Goal: Task Accomplishment & Management: Manage account settings

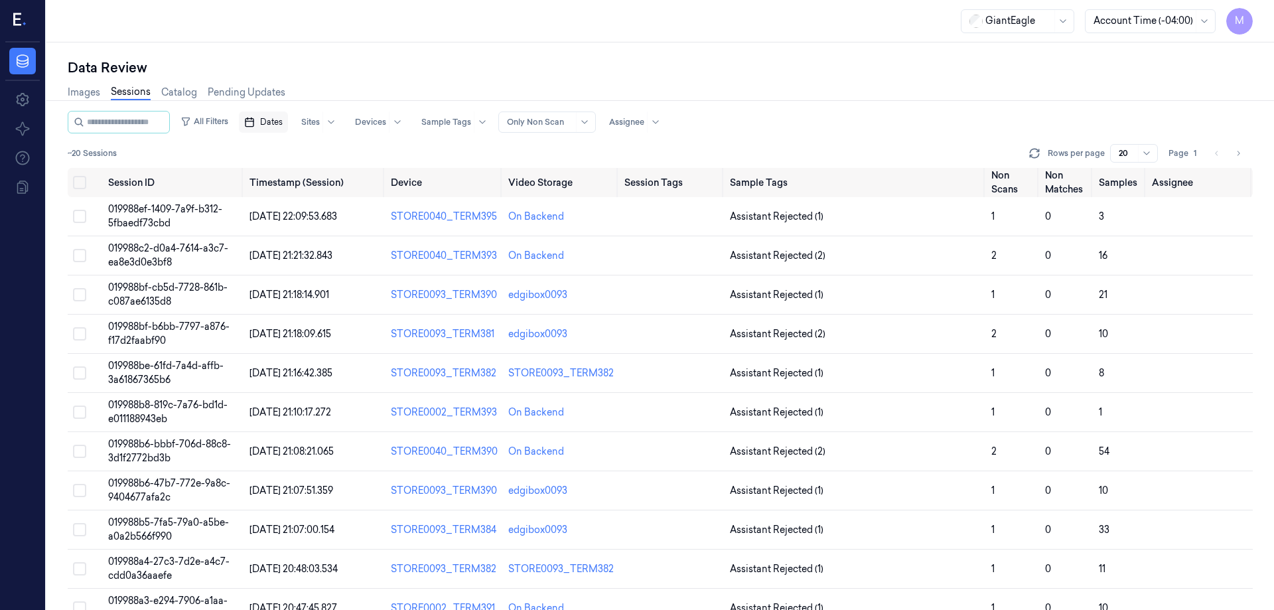
click at [279, 127] on span "Dates" at bounding box center [271, 122] width 23 height 12
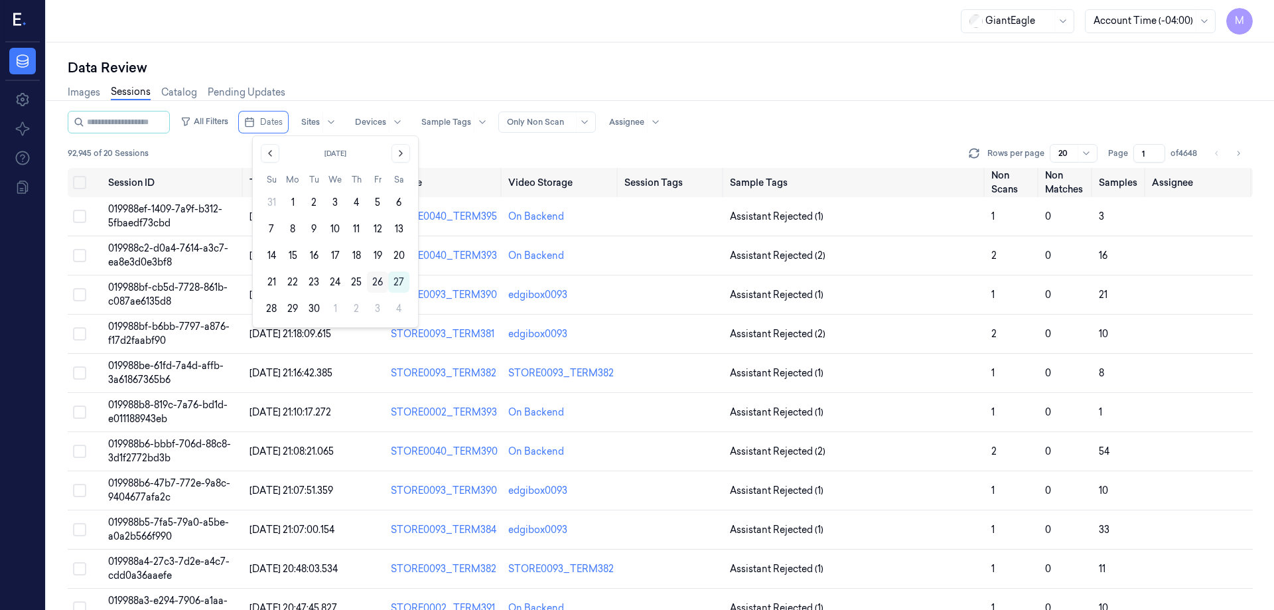
click at [380, 281] on button "26" at bounding box center [377, 281] width 21 height 21
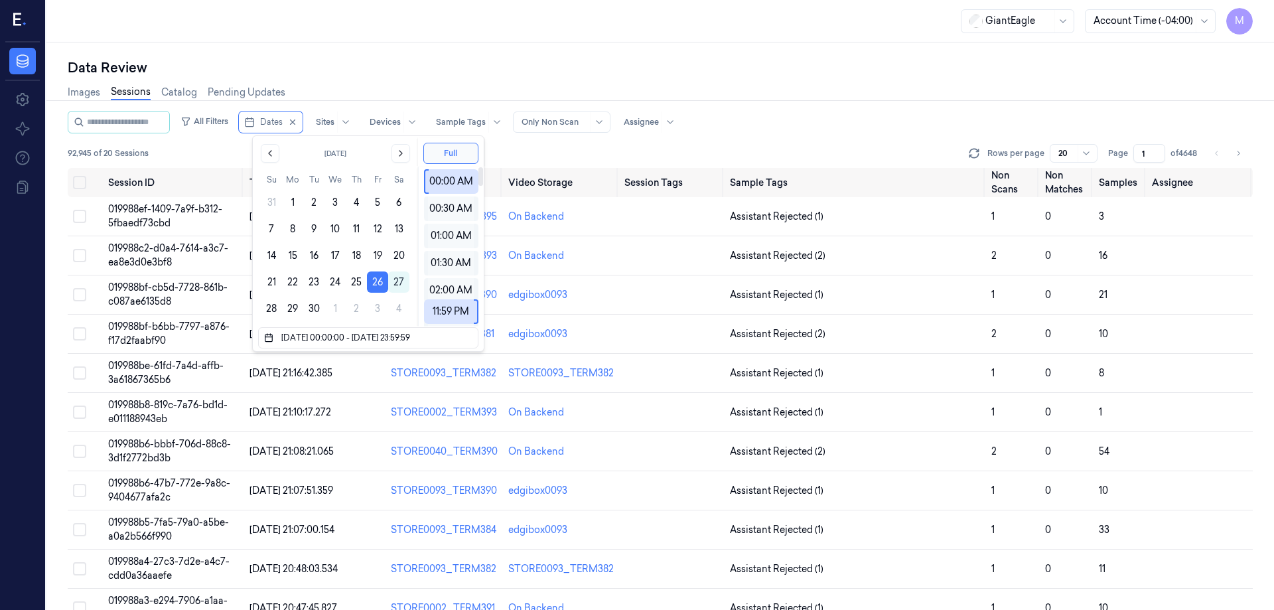
click at [459, 76] on div "Data Review" at bounding box center [660, 67] width 1185 height 19
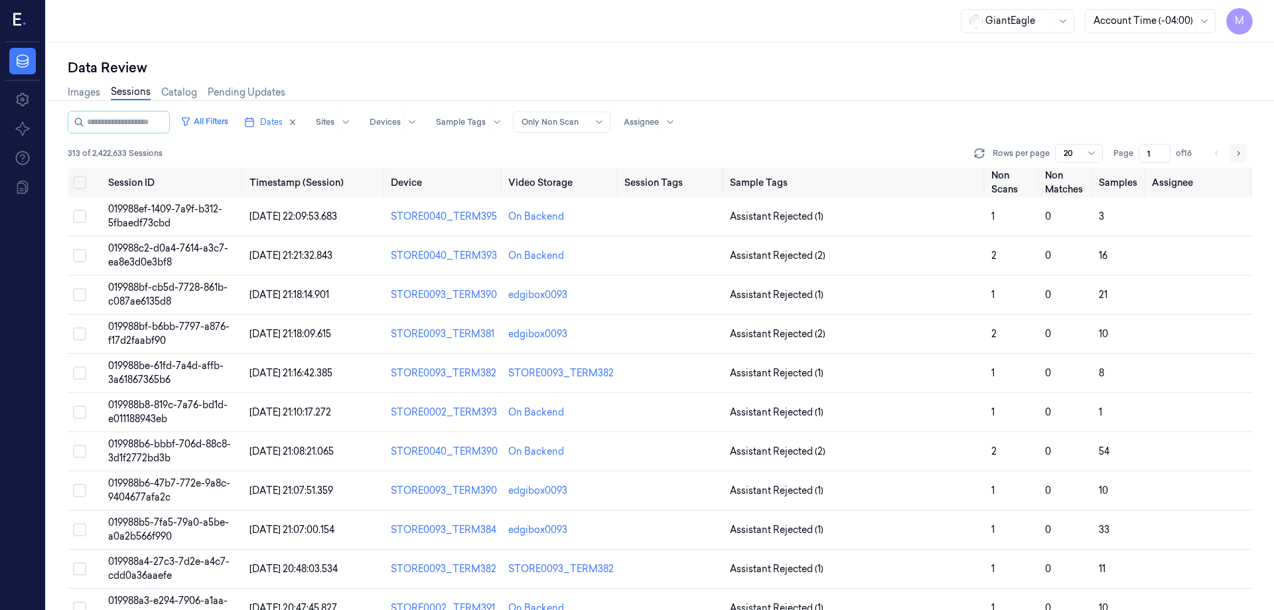
click at [1238, 156] on icon "Go to next page" at bounding box center [1238, 153] width 8 height 11
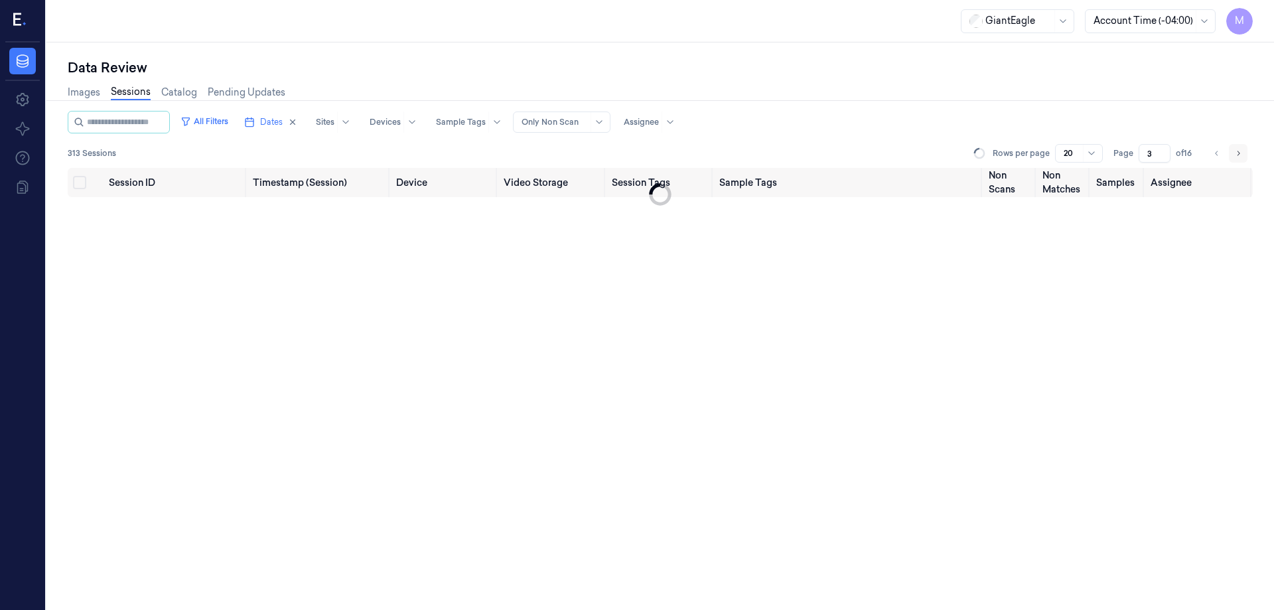
click at [1238, 156] on icon "Go to next page" at bounding box center [1238, 153] width 8 height 11
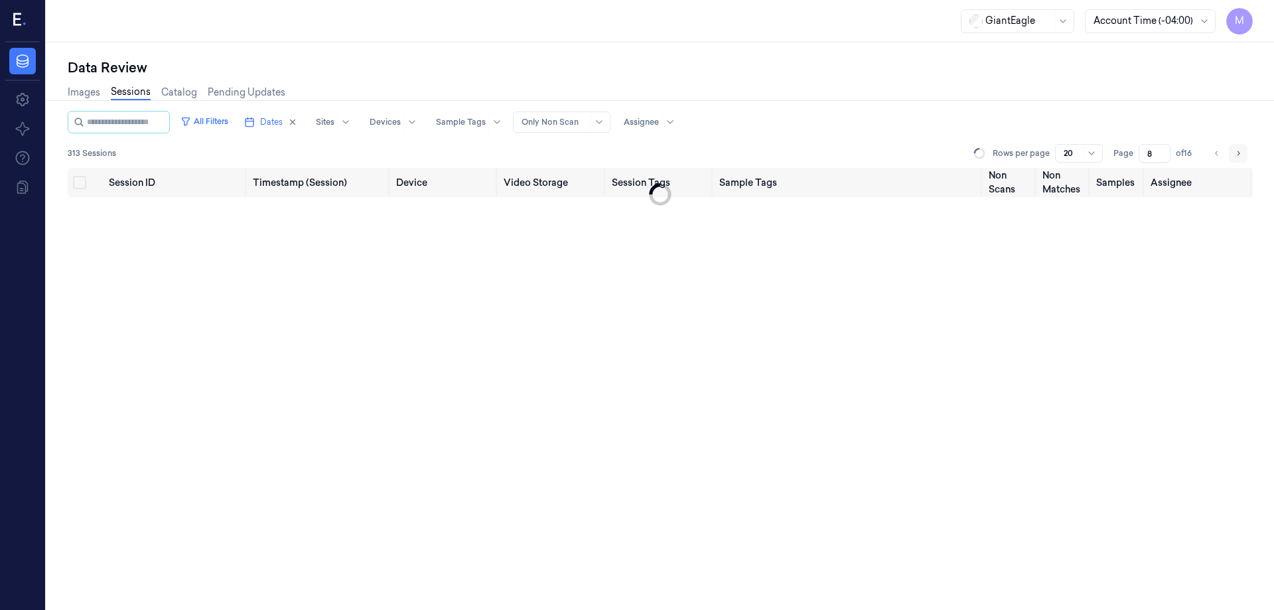
click at [1238, 156] on icon "Go to next page" at bounding box center [1238, 153] width 8 height 11
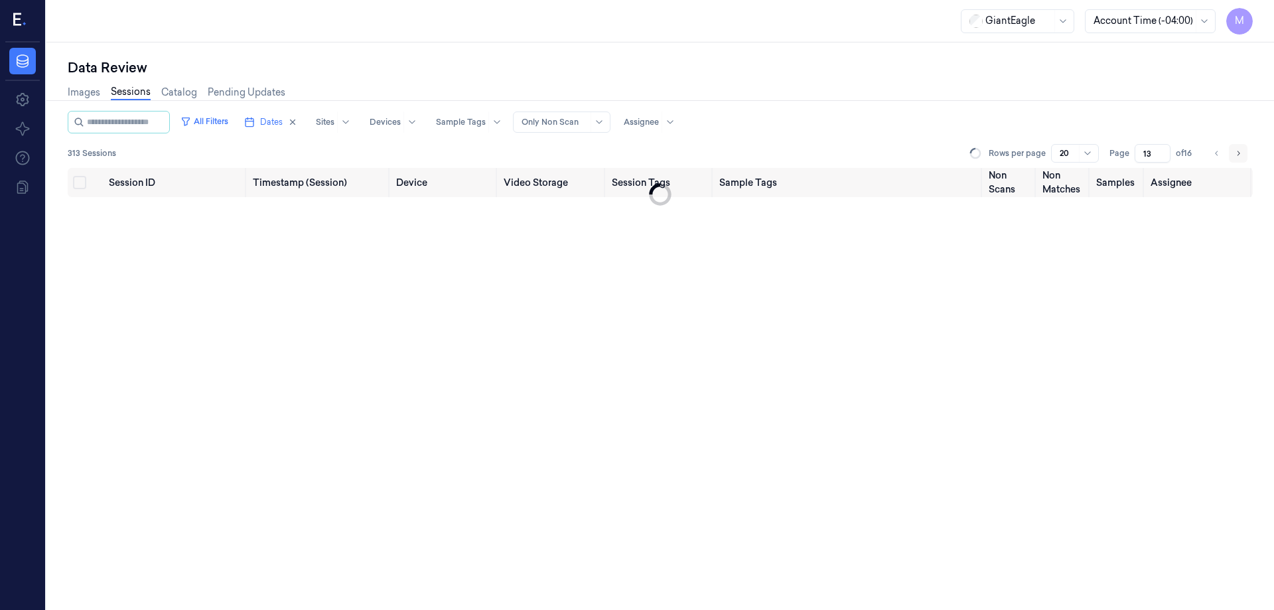
click at [1238, 156] on icon "Go to next page" at bounding box center [1238, 153] width 8 height 11
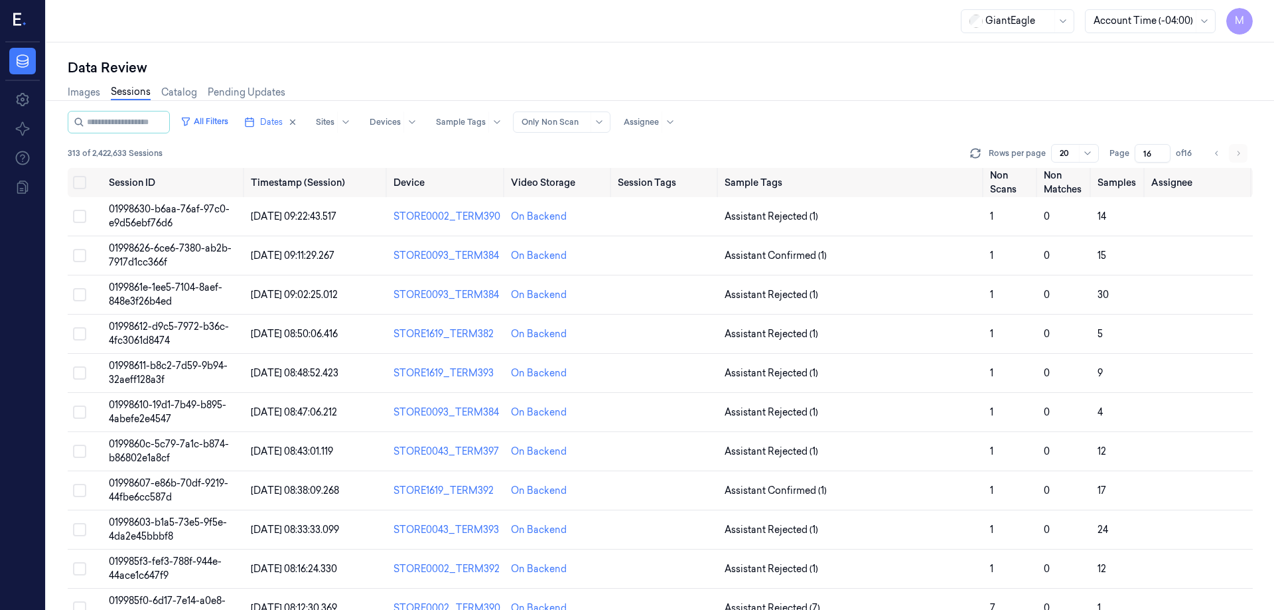
click at [1238, 156] on li "pagination" at bounding box center [1238, 153] width 19 height 19
drag, startPoint x: 583, startPoint y: 215, endPoint x: 510, endPoint y: 211, distance: 73.8
click at [511, 211] on div "On Backend" at bounding box center [559, 217] width 96 height 14
copy div "On Backend"
click at [1216, 160] on button "Go to previous page" at bounding box center [1217, 153] width 19 height 19
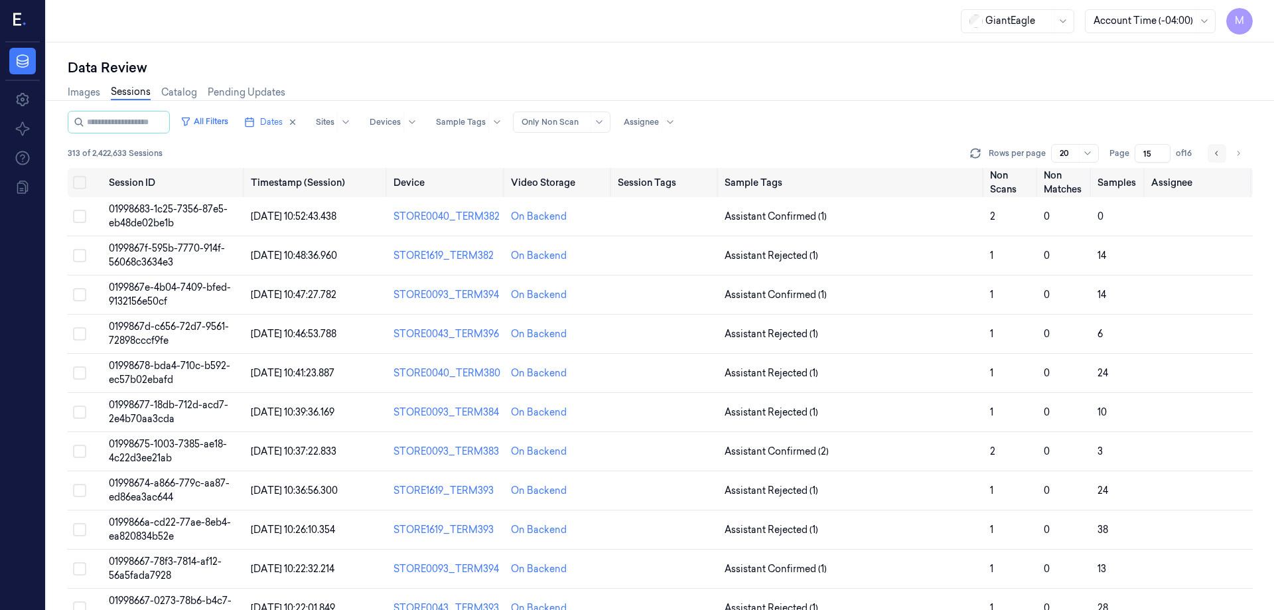
click at [1221, 158] on button "Go to previous page" at bounding box center [1217, 153] width 19 height 19
click at [1215, 153] on icon "Go to previous page" at bounding box center [1217, 153] width 8 height 11
click at [1223, 156] on button "Go to previous page" at bounding box center [1217, 153] width 19 height 19
click at [1213, 149] on icon "Go to previous page" at bounding box center [1217, 153] width 8 height 11
click at [1216, 160] on button "Go to previous page" at bounding box center [1217, 153] width 19 height 19
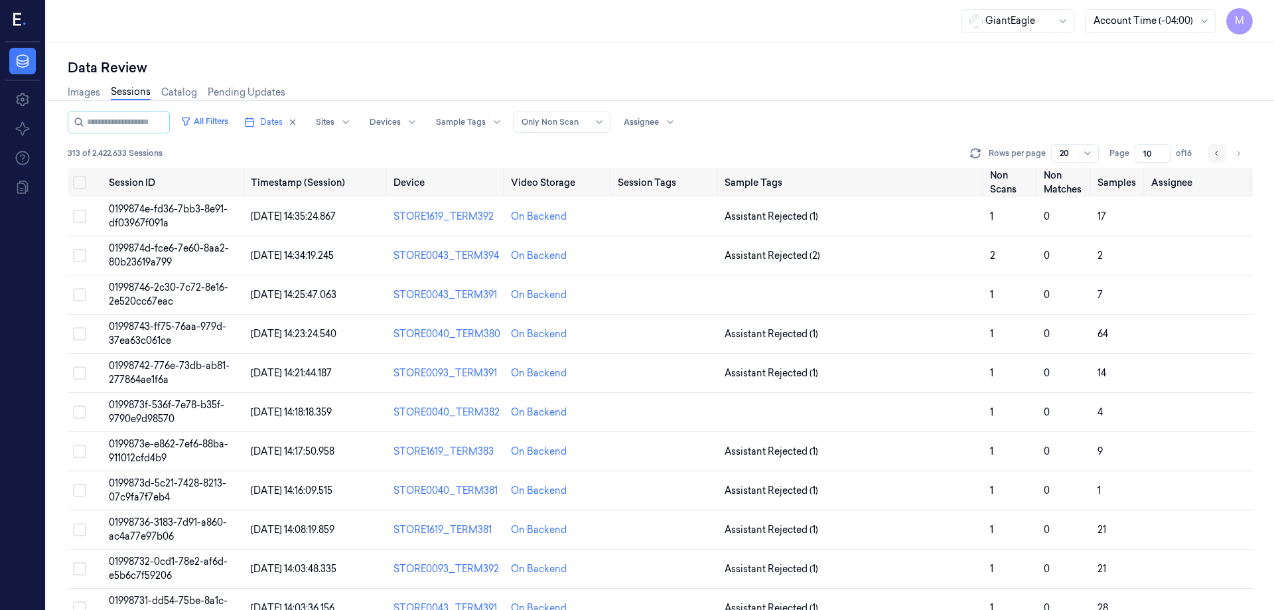
click at [1212, 161] on button "Go to previous page" at bounding box center [1217, 153] width 19 height 19
click at [1218, 159] on button "Go to previous page" at bounding box center [1217, 153] width 19 height 19
click at [1211, 154] on button "Go to previous page" at bounding box center [1217, 153] width 19 height 19
click at [1215, 155] on icon "Go to previous page" at bounding box center [1217, 153] width 8 height 11
click at [1215, 153] on icon "Go to previous page" at bounding box center [1217, 153] width 8 height 11
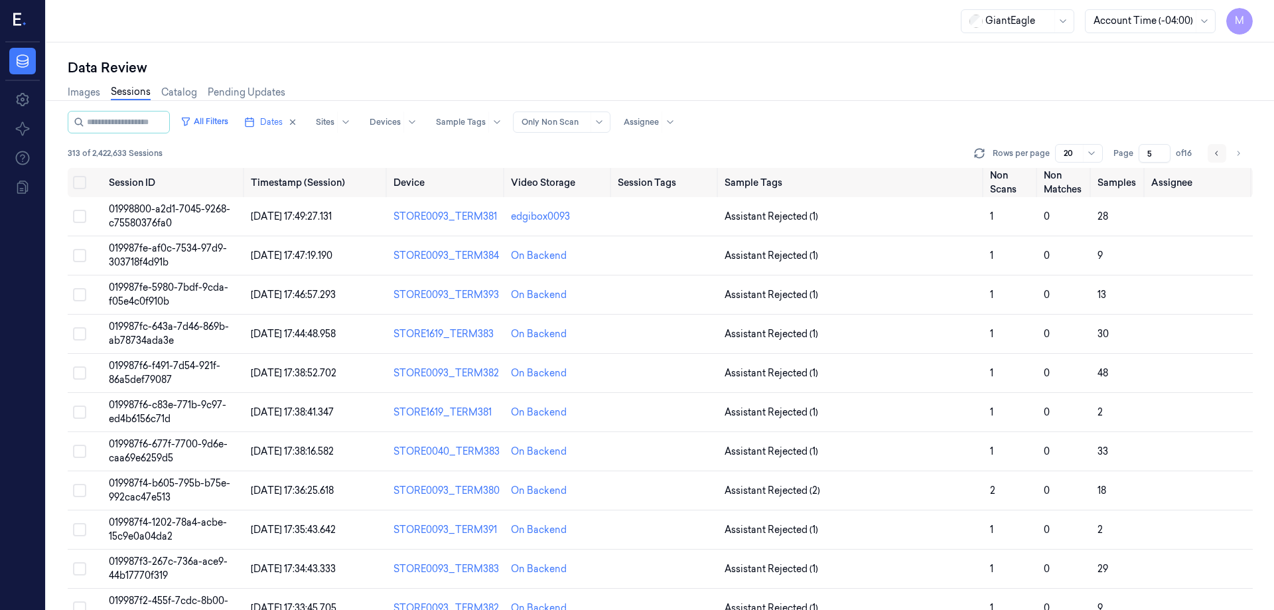
click at [1214, 155] on icon "Go to previous page" at bounding box center [1217, 153] width 8 height 11
click at [1217, 156] on icon "Go to previous page" at bounding box center [1217, 153] width 8 height 11
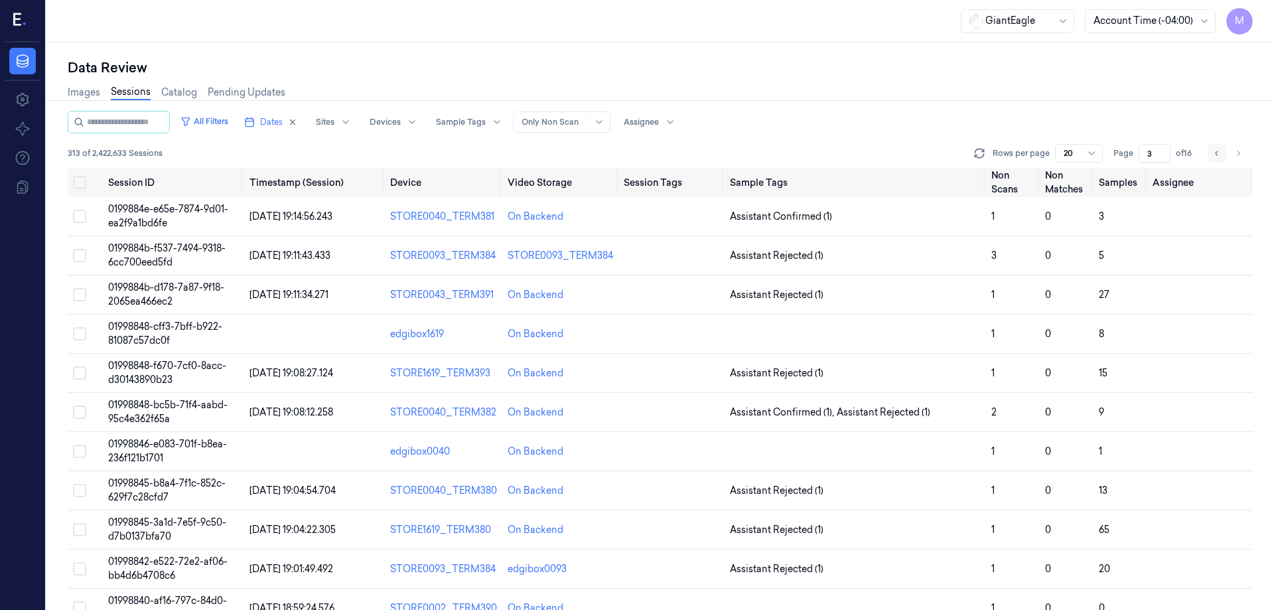
click at [1222, 150] on button "Go to previous page" at bounding box center [1217, 153] width 19 height 19
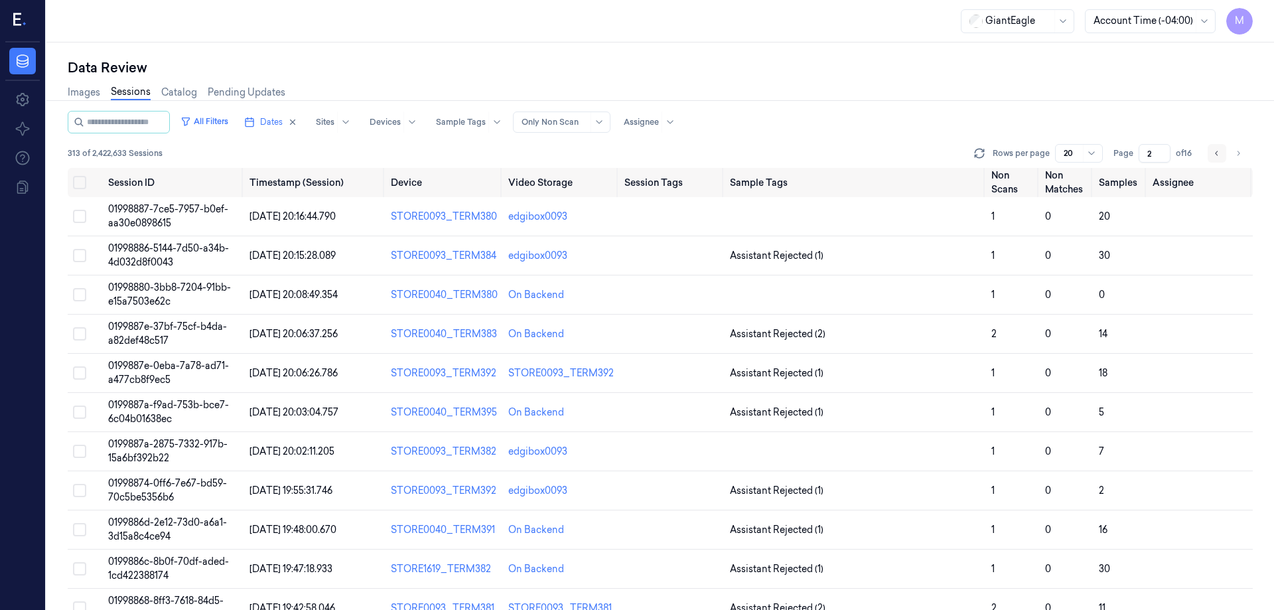
click at [1214, 161] on button "Go to previous page" at bounding box center [1217, 153] width 19 height 19
click at [1151, 154] on input "1" at bounding box center [1155, 153] width 32 height 19
click at [1112, 113] on div "All Filters Dates Sites Devices Sample Tags Alert Type Only Non Scan Assignee" at bounding box center [660, 122] width 1185 height 23
click at [1213, 160] on button "Go to previous page" at bounding box center [1217, 153] width 19 height 19
click at [1244, 151] on button "Go to next page" at bounding box center [1238, 153] width 19 height 19
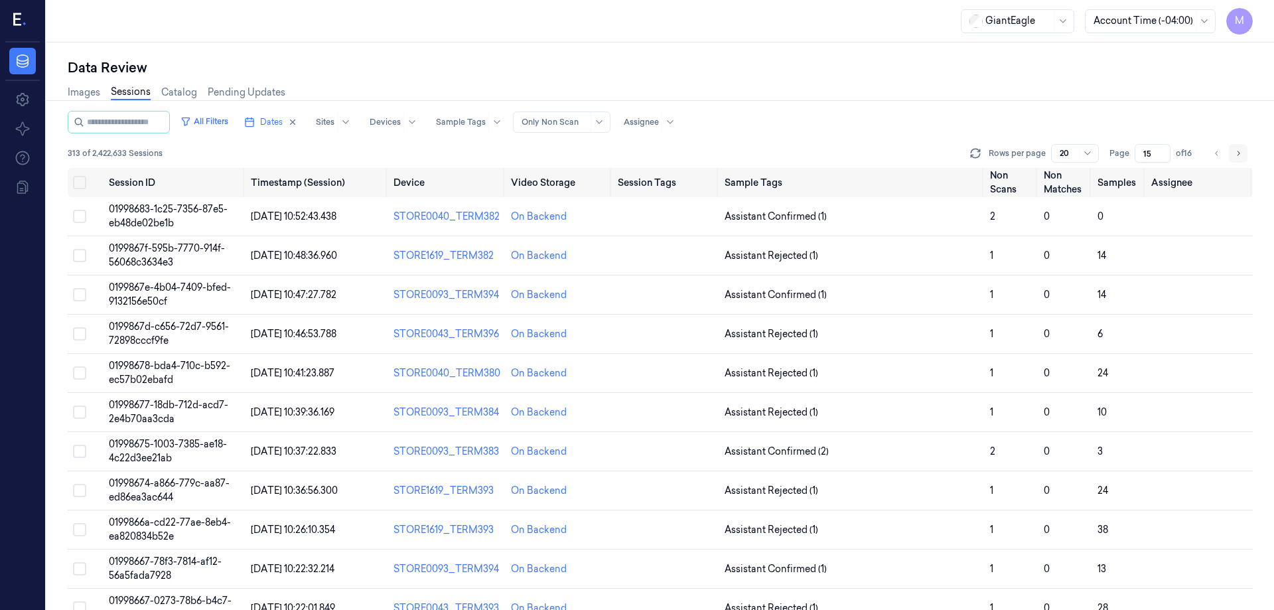
type input "16"
click at [979, 103] on div "Images Sessions Catalog Pending Updates" at bounding box center [660, 94] width 1185 height 34
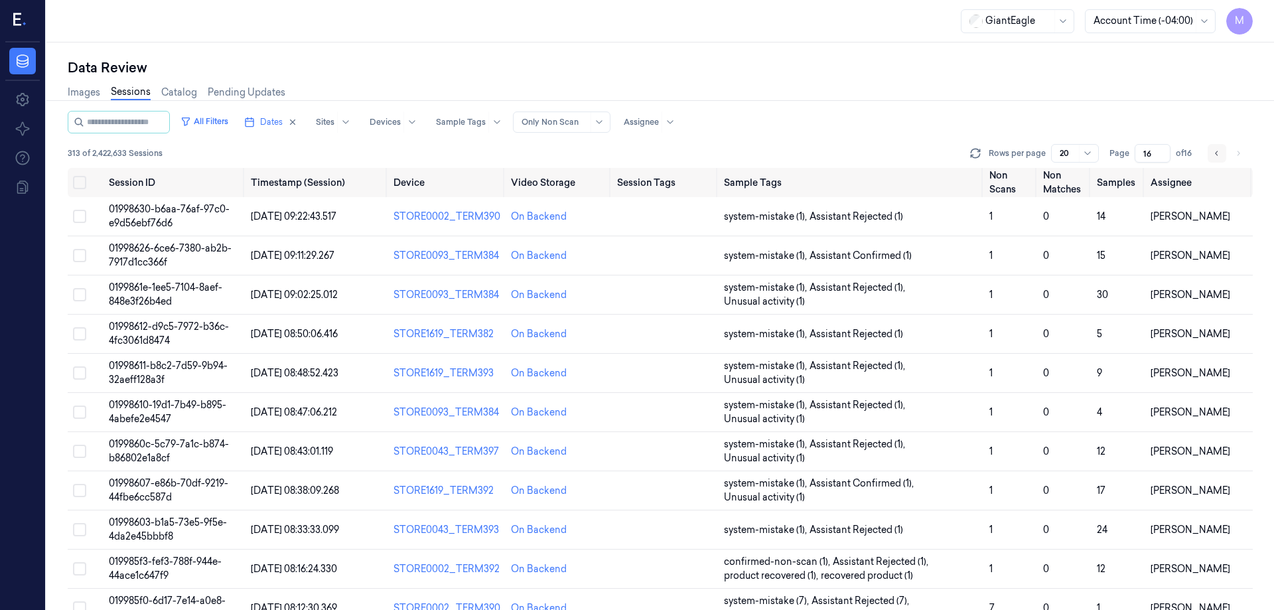
click at [1221, 155] on button "Go to previous page" at bounding box center [1217, 153] width 19 height 19
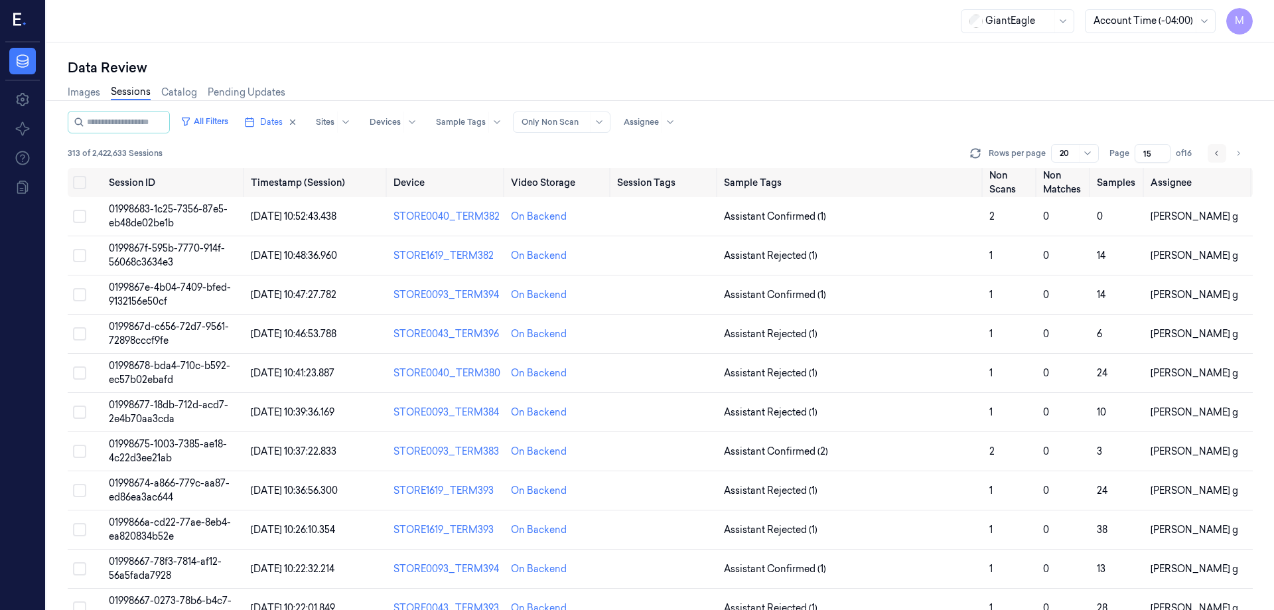
click at [1221, 155] on button "Go to previous page" at bounding box center [1217, 153] width 19 height 19
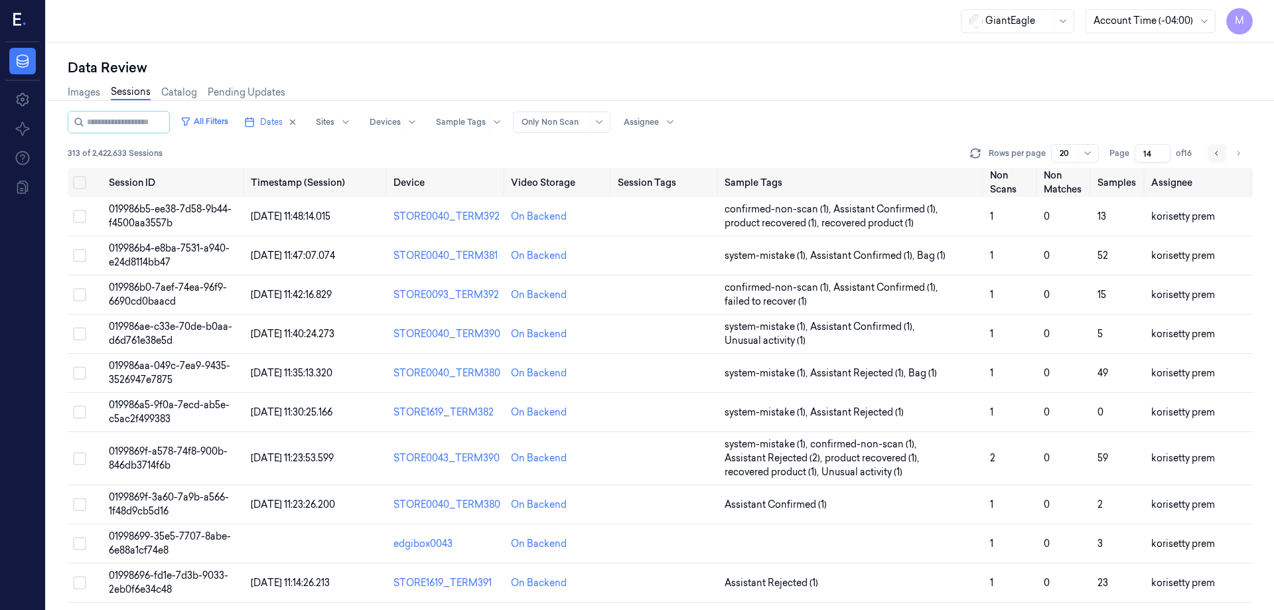
click at [1221, 155] on button "Go to previous page" at bounding box center [1217, 153] width 19 height 19
type input "13"
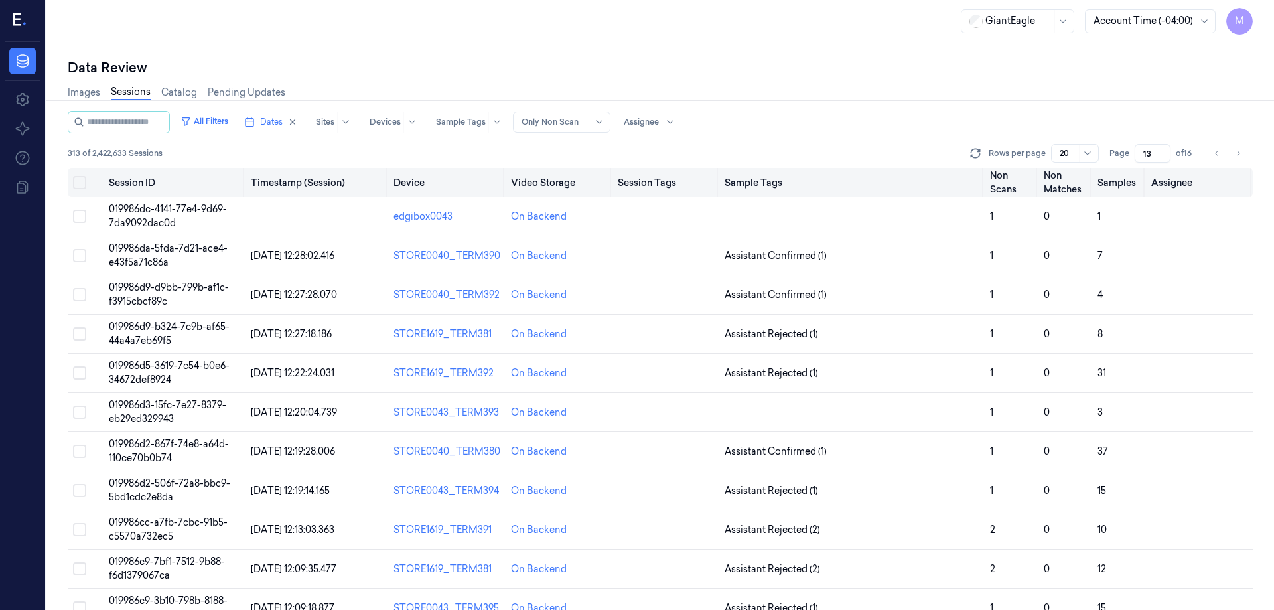
click at [83, 179] on button "Select all" at bounding box center [79, 182] width 13 height 13
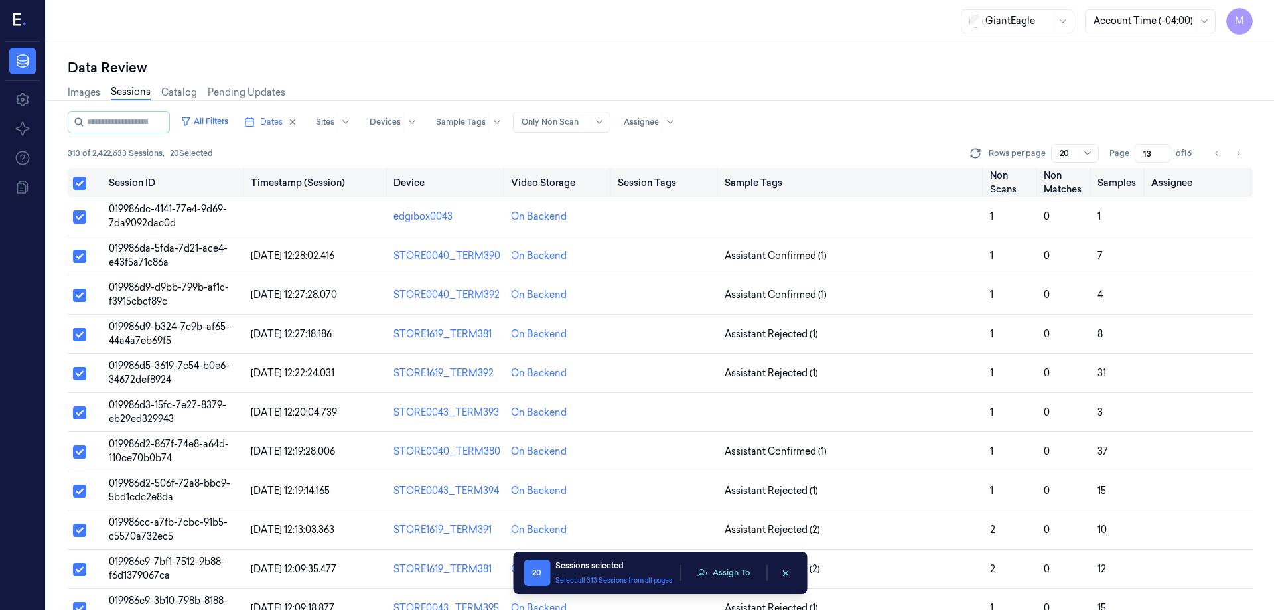
type button "on"
click at [738, 573] on button "Assign To" at bounding box center [724, 573] width 70 height 20
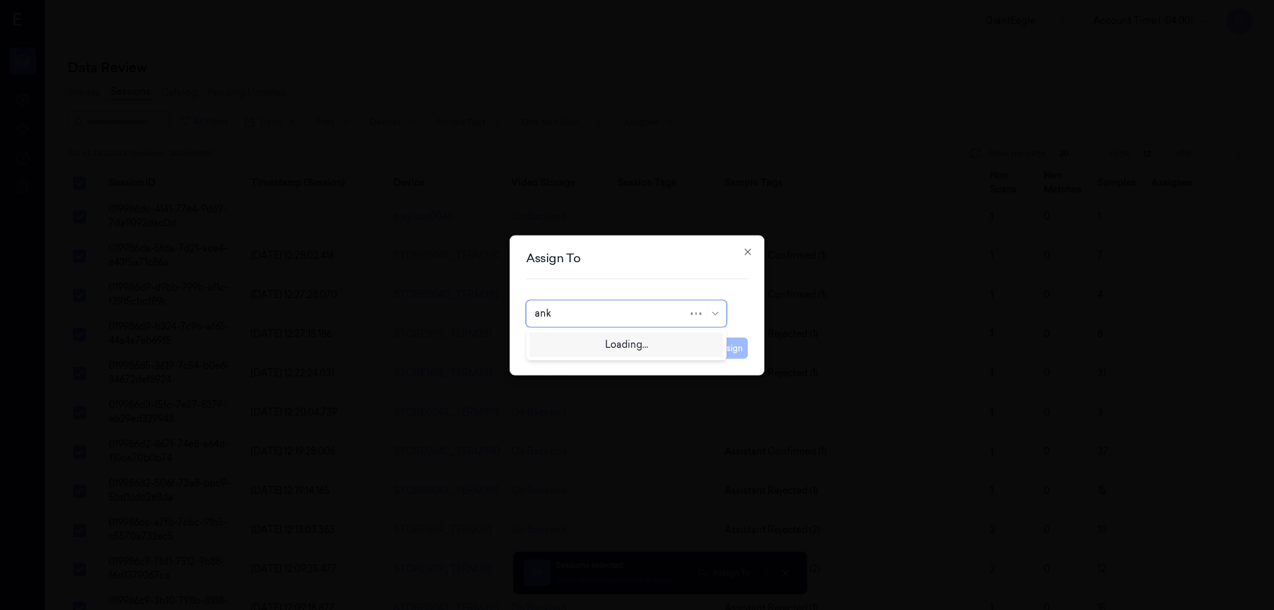
type input "anki"
click at [595, 342] on div "[PERSON_NAME]" at bounding box center [626, 343] width 183 height 14
click at [715, 350] on button "Assign" at bounding box center [729, 347] width 37 height 21
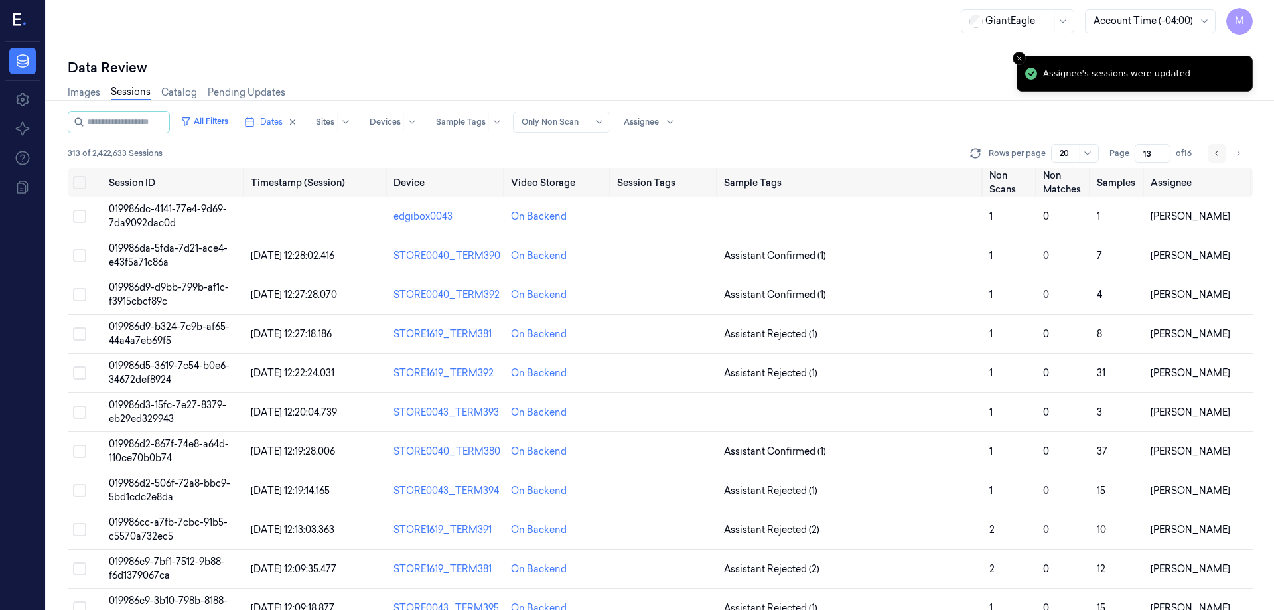
click at [1222, 155] on button "Go to previous page" at bounding box center [1217, 153] width 19 height 19
type input "12"
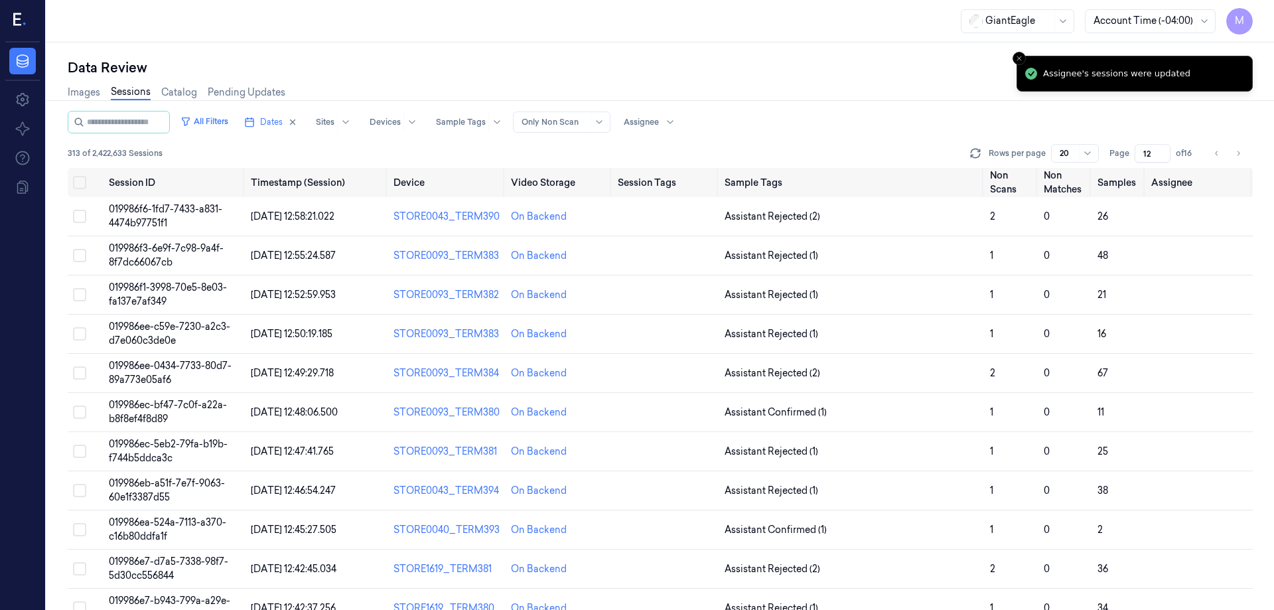
click at [808, 72] on div "Data Review" at bounding box center [660, 67] width 1185 height 19
click at [79, 176] on button "on" at bounding box center [79, 182] width 13 height 13
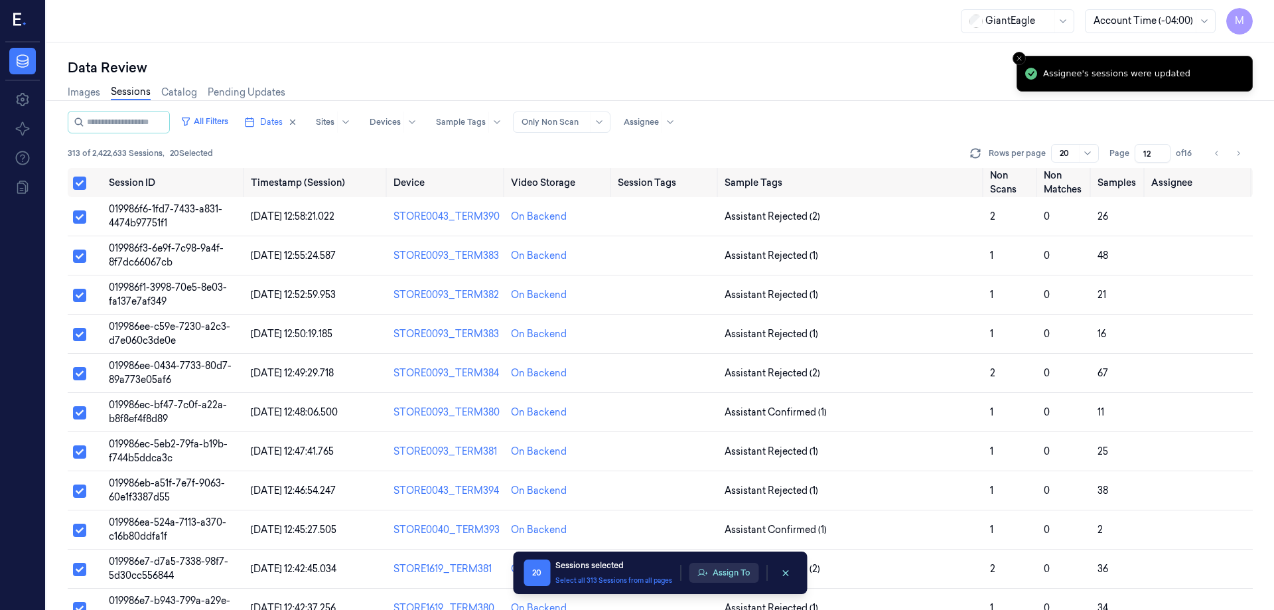
click at [719, 577] on button "Assign To" at bounding box center [724, 573] width 70 height 20
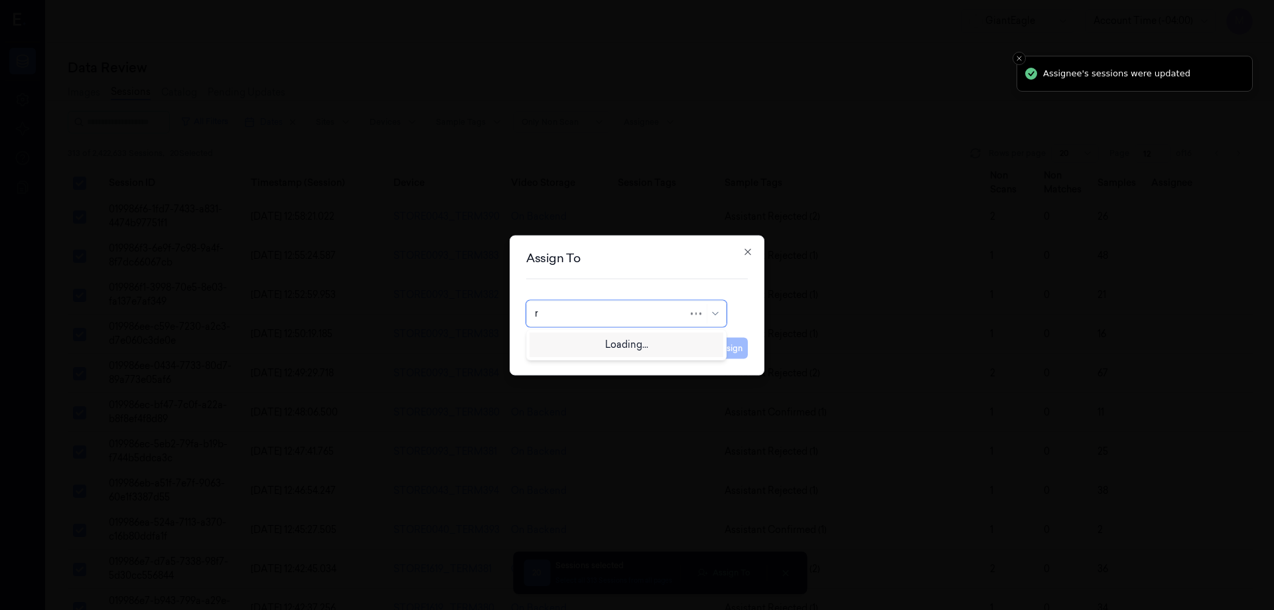
type input "ro"
click at [591, 341] on div "[PERSON_NAME]" at bounding box center [575, 343] width 80 height 14
click at [719, 350] on button "Assign" at bounding box center [729, 347] width 37 height 21
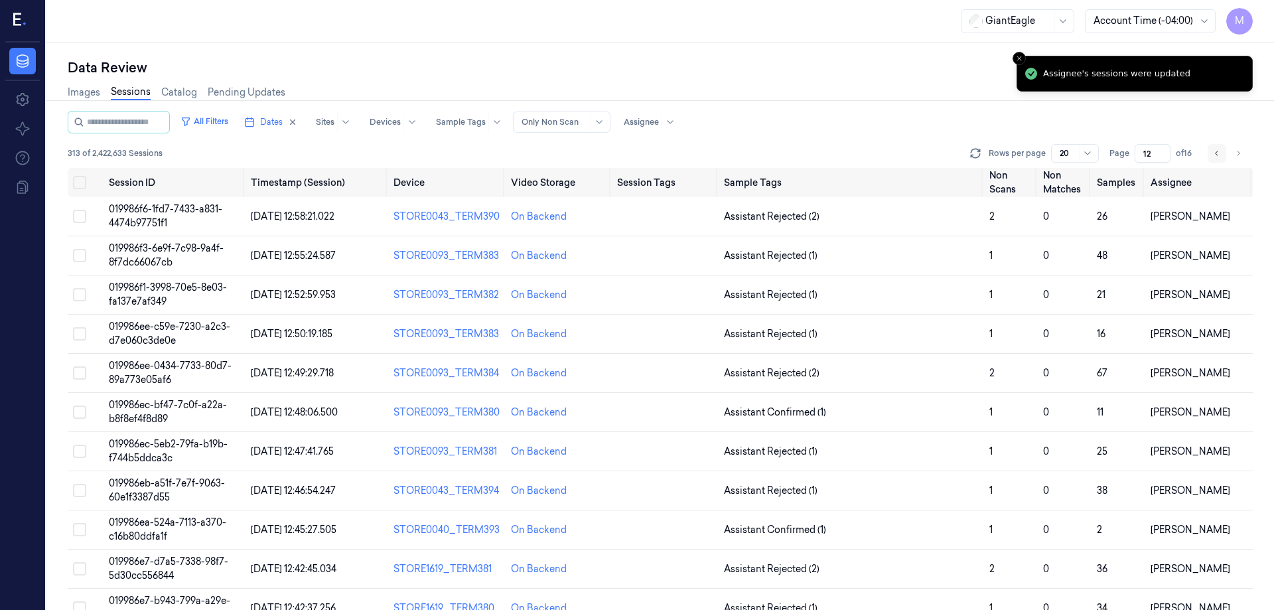
click at [1215, 159] on button "Go to previous page" at bounding box center [1217, 153] width 19 height 19
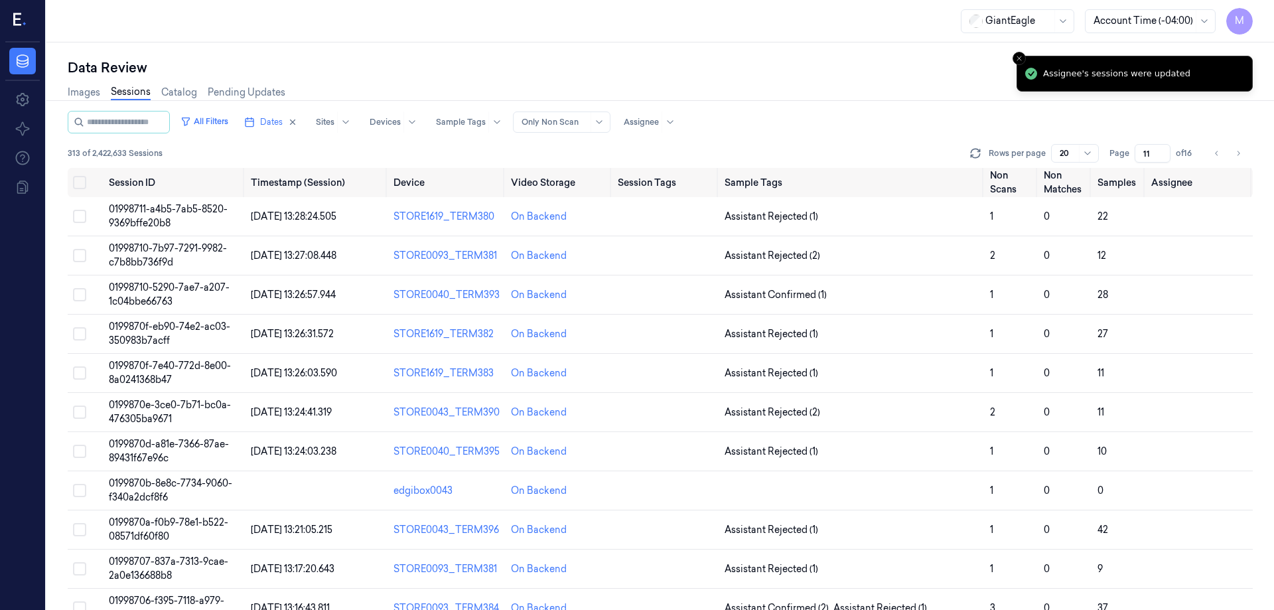
click at [833, 107] on div "Images Sessions Catalog Pending Updates" at bounding box center [660, 94] width 1185 height 34
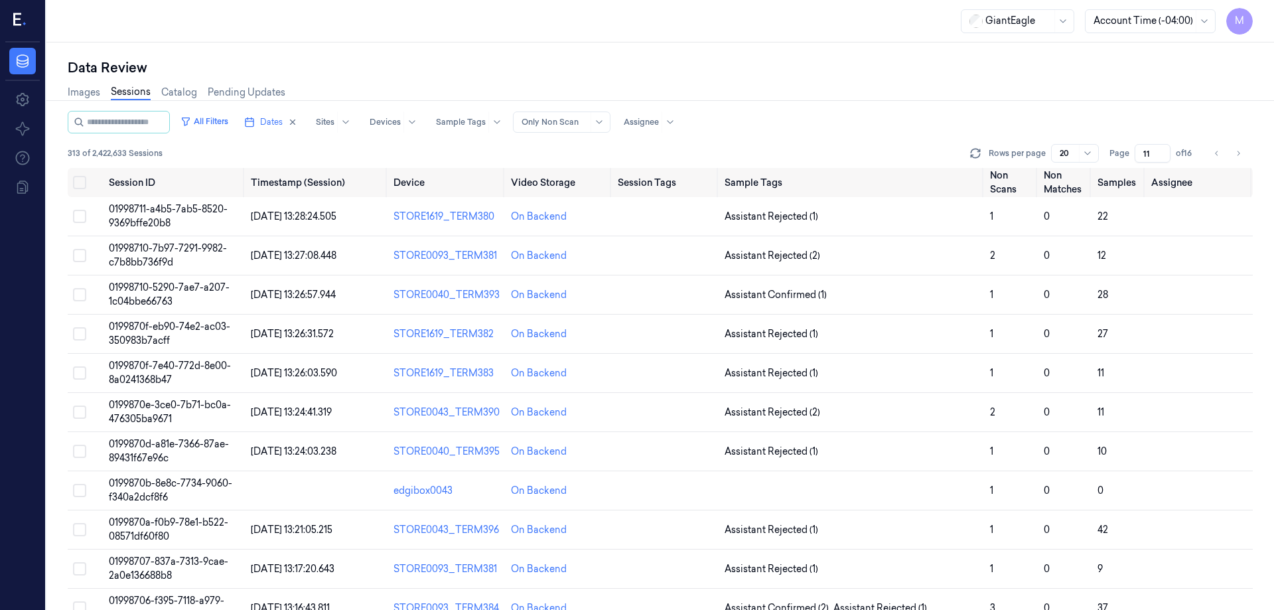
click at [838, 56] on div "Data Review Images Sessions Catalog Pending Updates All Filters Dates Sites Dev…" at bounding box center [660, 325] width 1228 height 567
click at [1223, 149] on button "Go to previous page" at bounding box center [1217, 153] width 19 height 19
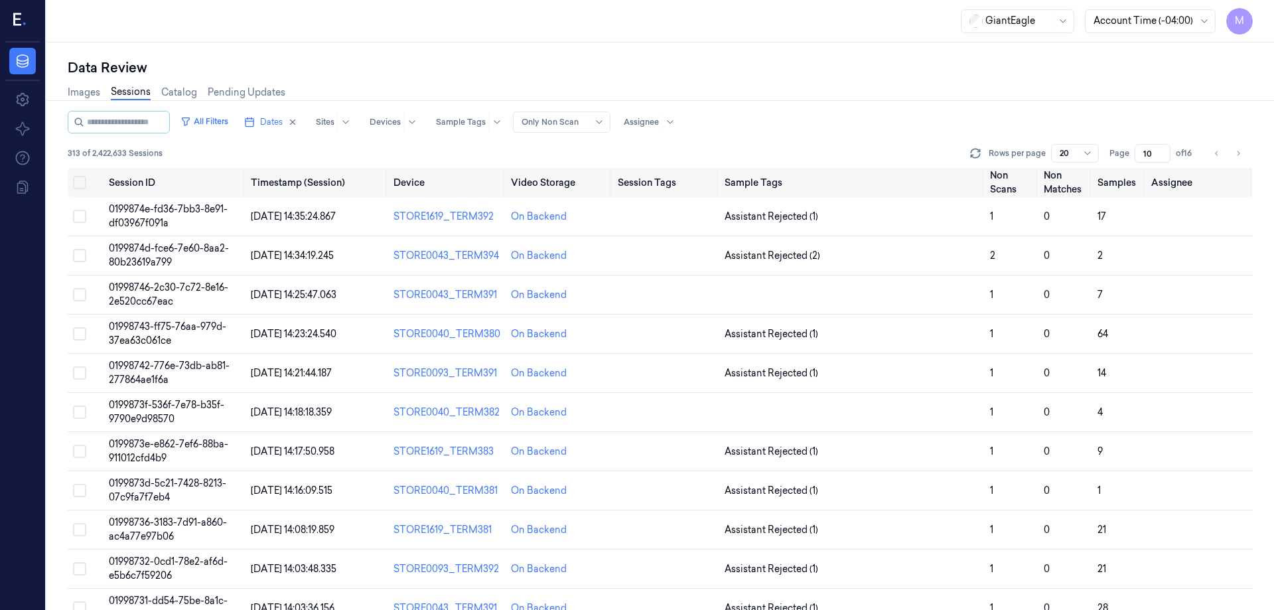
click at [751, 52] on div "Data Review Images Sessions Catalog Pending Updates All Filters Dates Sites Dev…" at bounding box center [660, 325] width 1228 height 567
click at [1217, 157] on icon "Go to previous page" at bounding box center [1217, 153] width 8 height 11
click at [1211, 158] on button "Go to previous page" at bounding box center [1217, 153] width 19 height 19
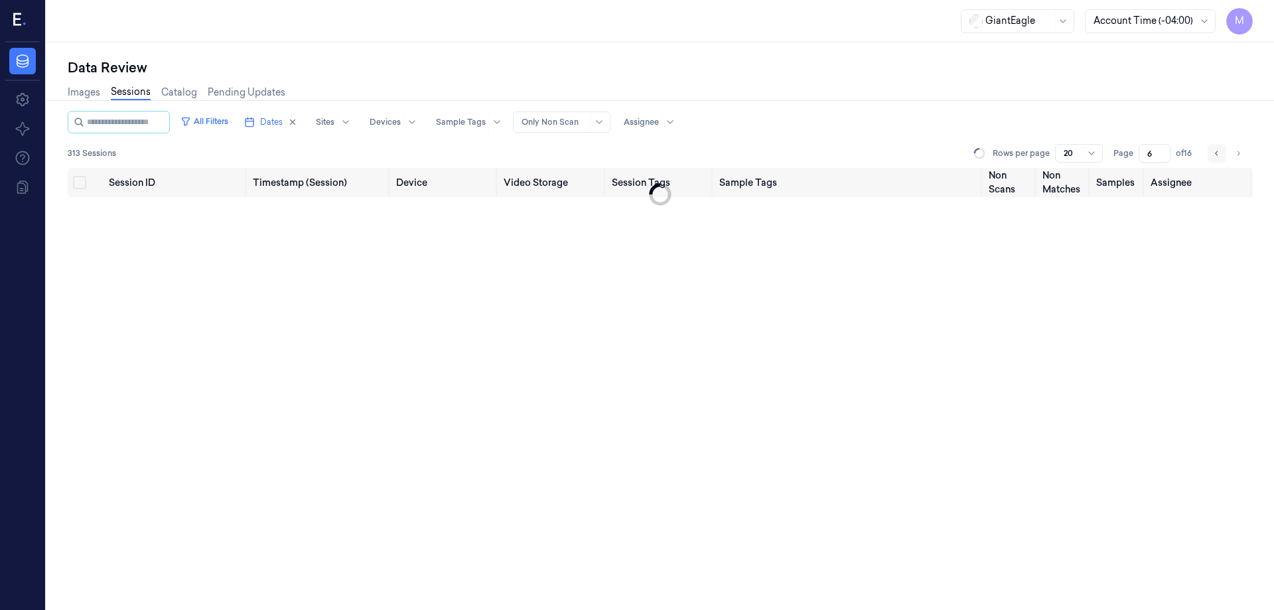
click at [1211, 158] on button "Go to previous page" at bounding box center [1217, 153] width 19 height 19
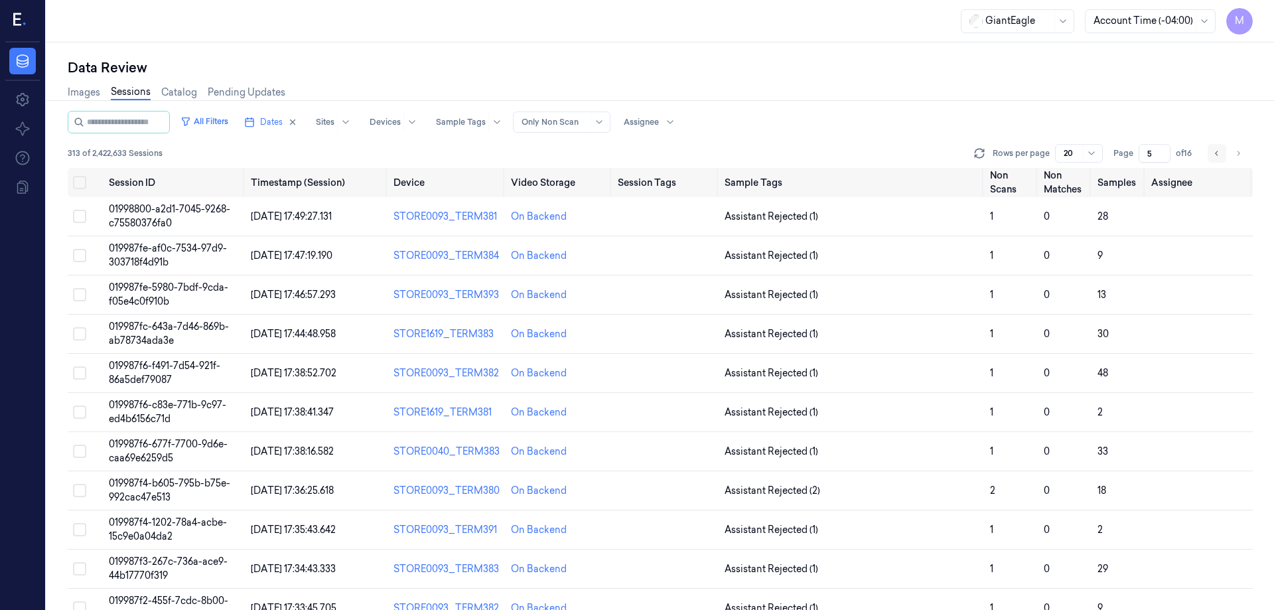
click at [1211, 158] on button "Go to previous page" at bounding box center [1217, 153] width 19 height 19
click at [1217, 157] on icon "Go to previous page" at bounding box center [1217, 153] width 8 height 11
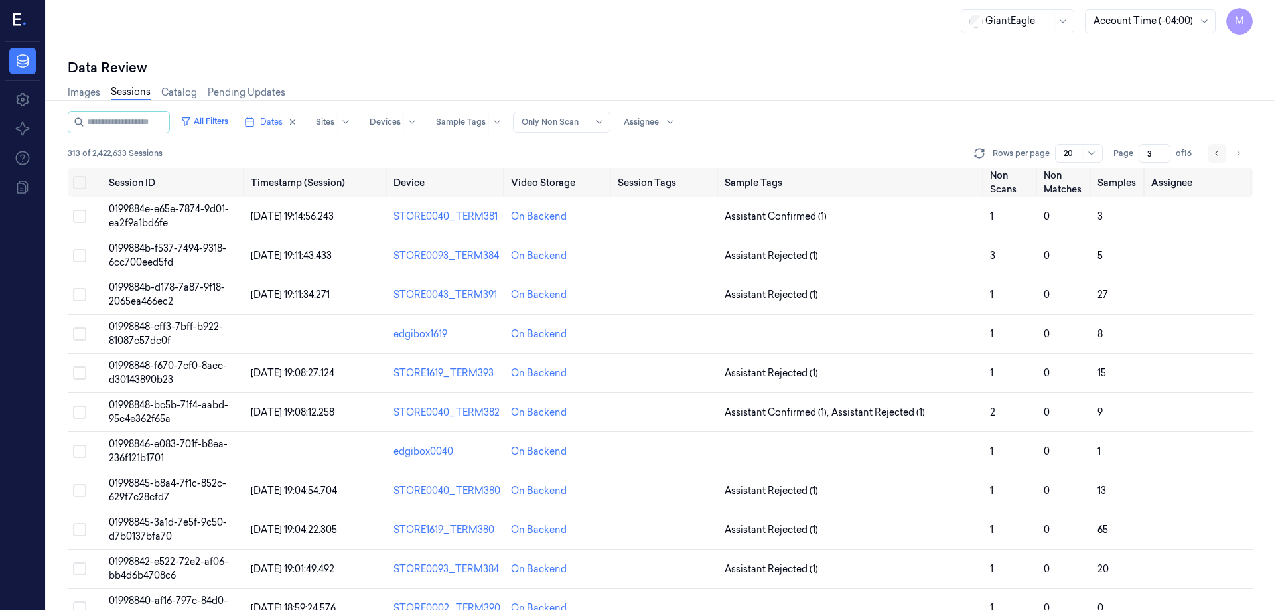
click at [1216, 155] on icon "Go to previous page" at bounding box center [1217, 153] width 8 height 11
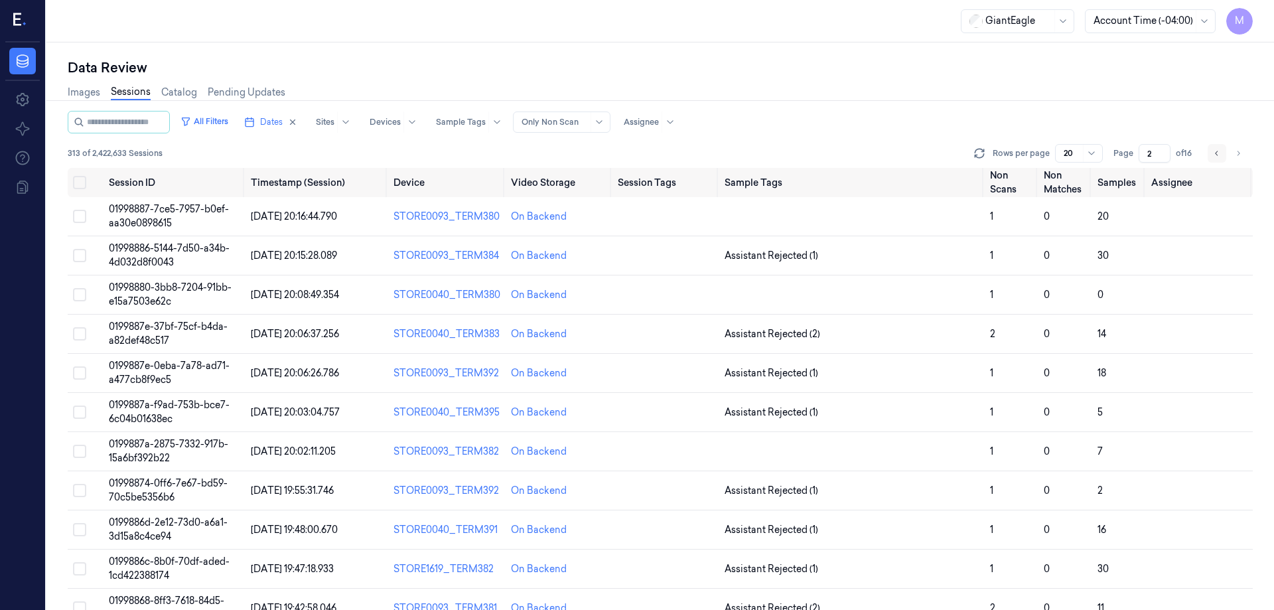
click at [1209, 157] on button "Go to previous page" at bounding box center [1217, 153] width 19 height 19
click at [1240, 157] on icon "Go to next page" at bounding box center [1238, 153] width 8 height 11
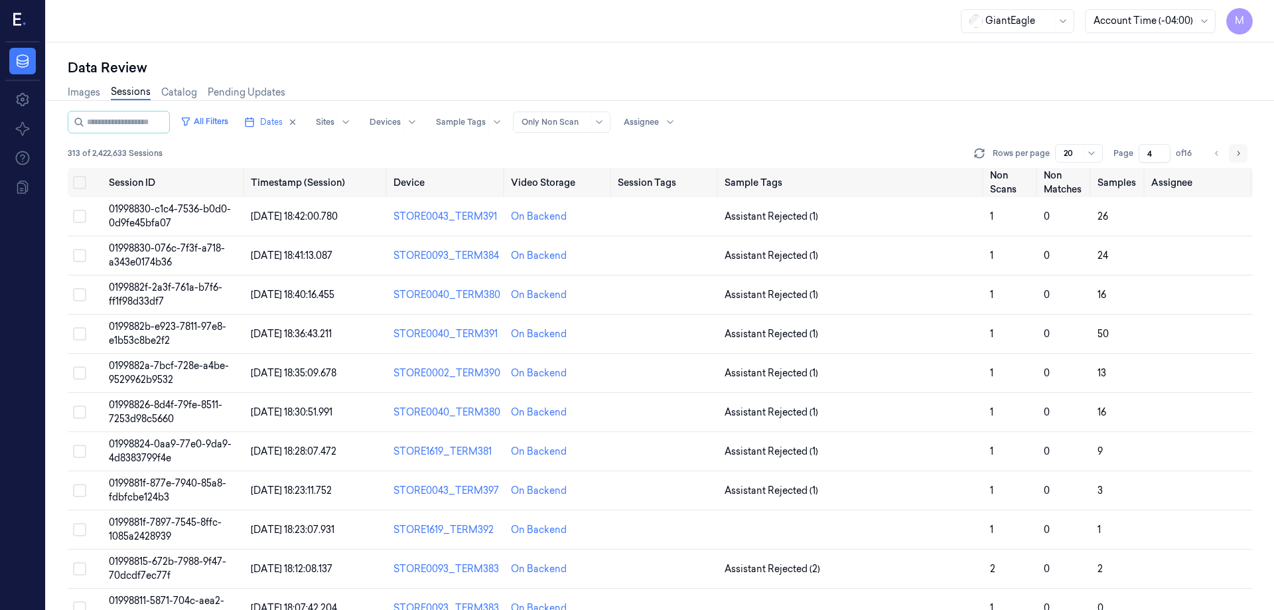
click at [1240, 157] on icon "Go to next page" at bounding box center [1238, 153] width 8 height 11
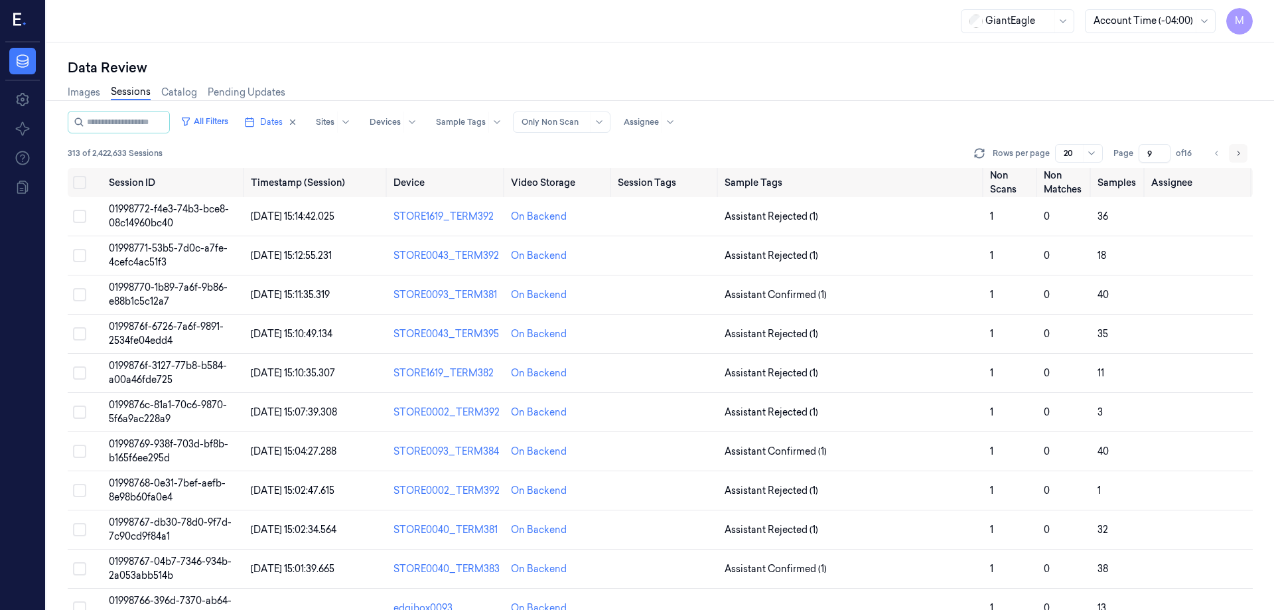
click at [1240, 157] on icon "Go to next page" at bounding box center [1238, 153] width 8 height 11
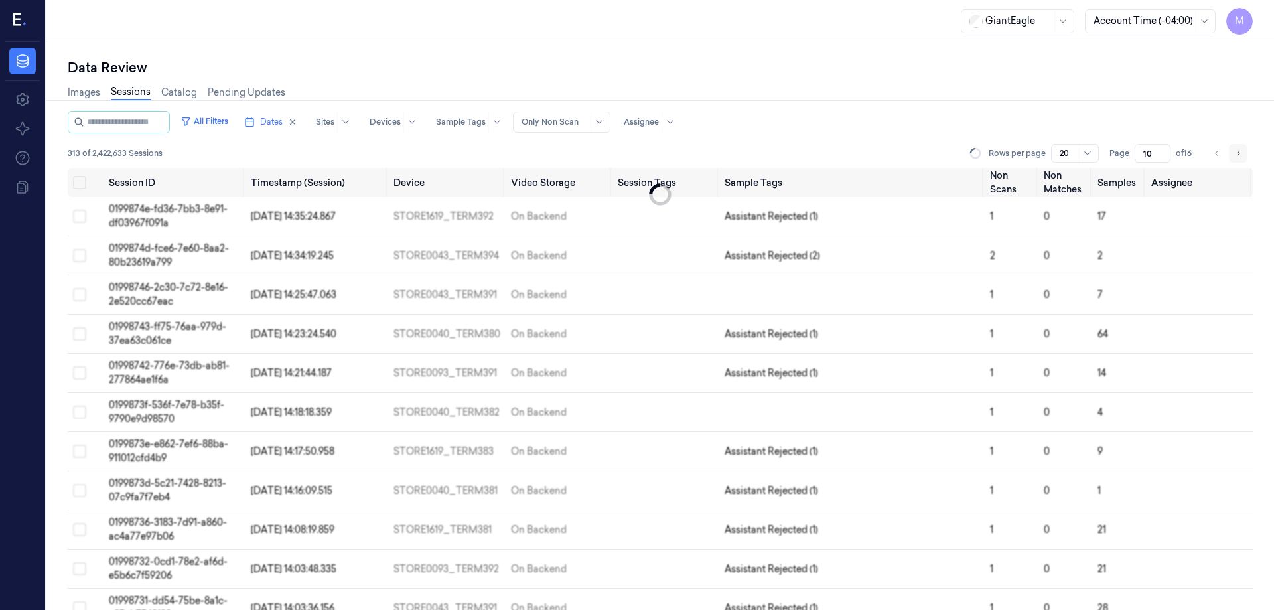
click at [1240, 157] on icon "Go to next page" at bounding box center [1238, 153] width 8 height 11
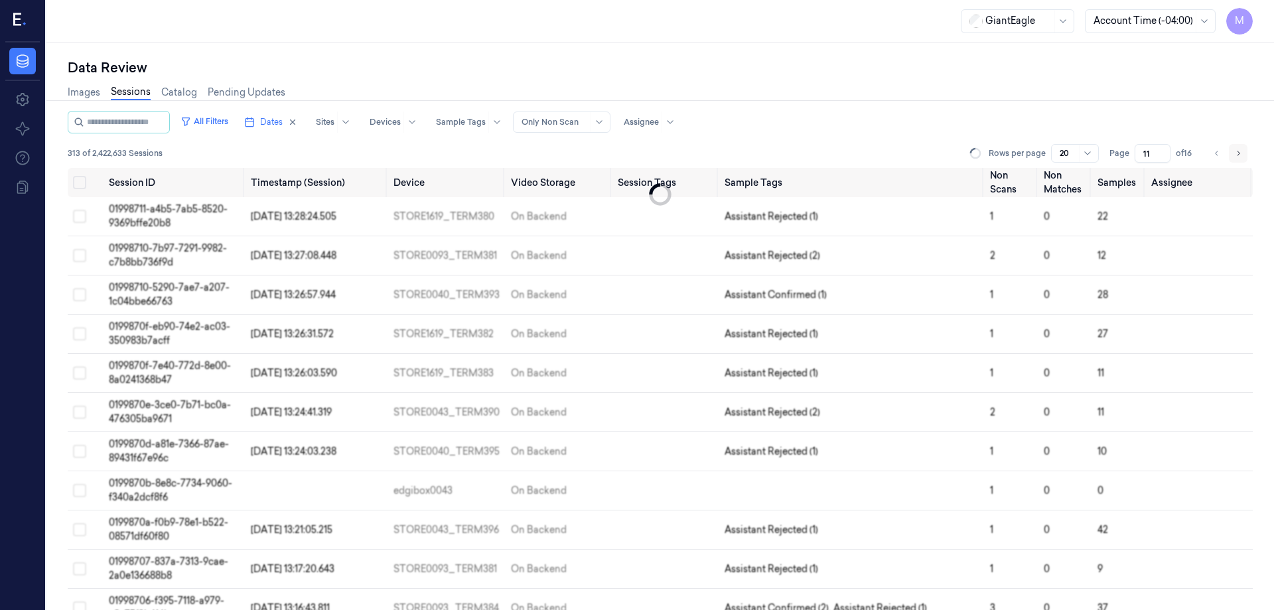
click at [1240, 157] on icon "Go to next page" at bounding box center [1238, 153] width 8 height 11
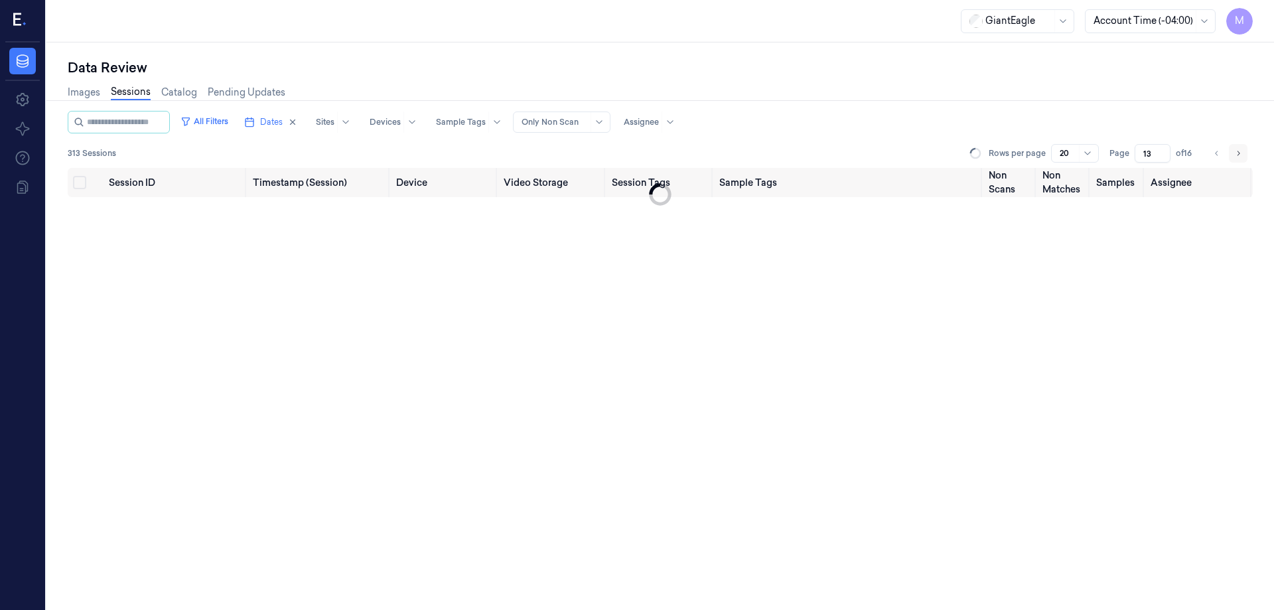
click at [1240, 157] on icon "Go to next page" at bounding box center [1238, 153] width 8 height 11
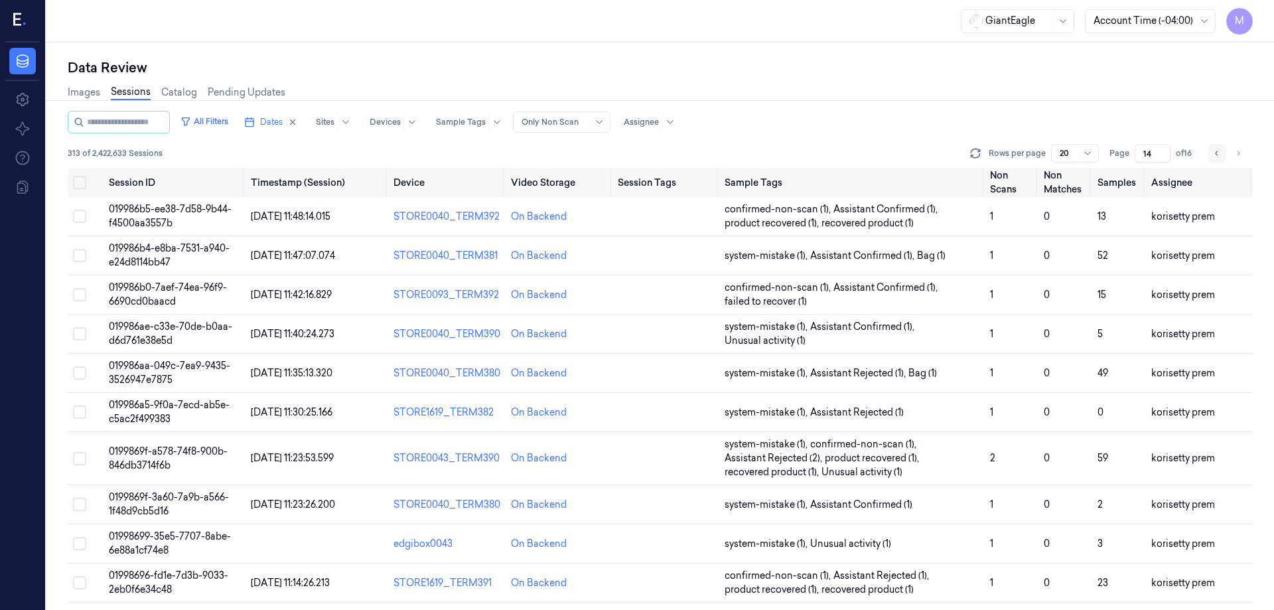
click at [1223, 153] on button "Go to previous page" at bounding box center [1217, 153] width 19 height 19
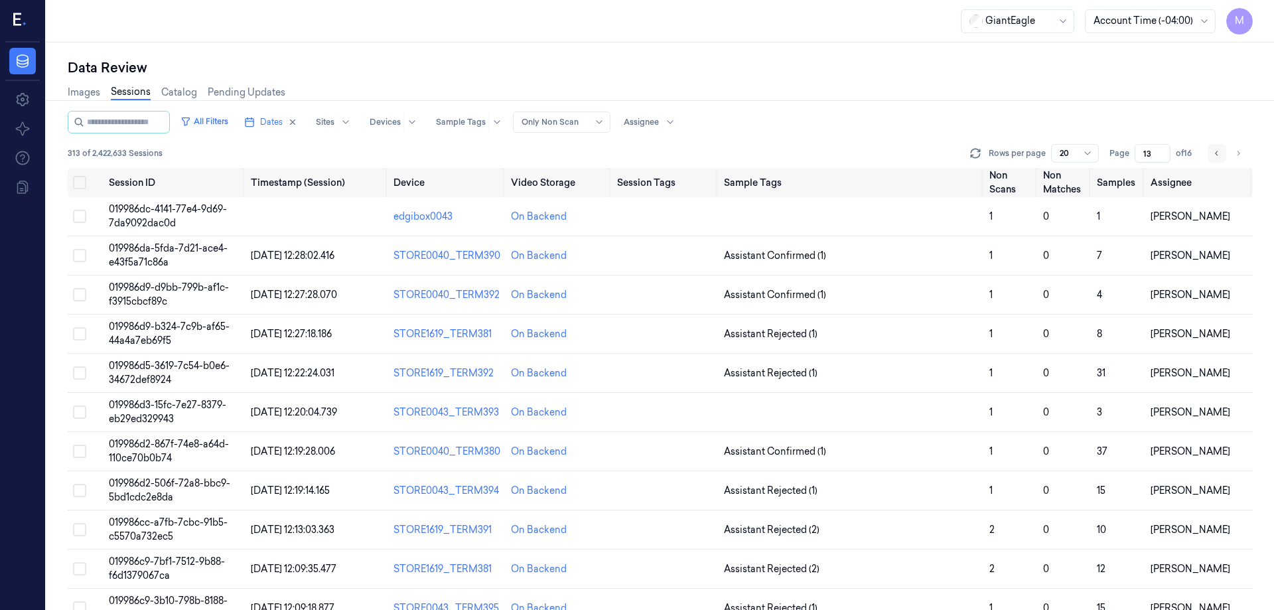
click at [1215, 156] on icon "Go to previous page" at bounding box center [1217, 153] width 8 height 11
click at [1217, 159] on button "Go to previous page" at bounding box center [1217, 153] width 19 height 19
type input "11"
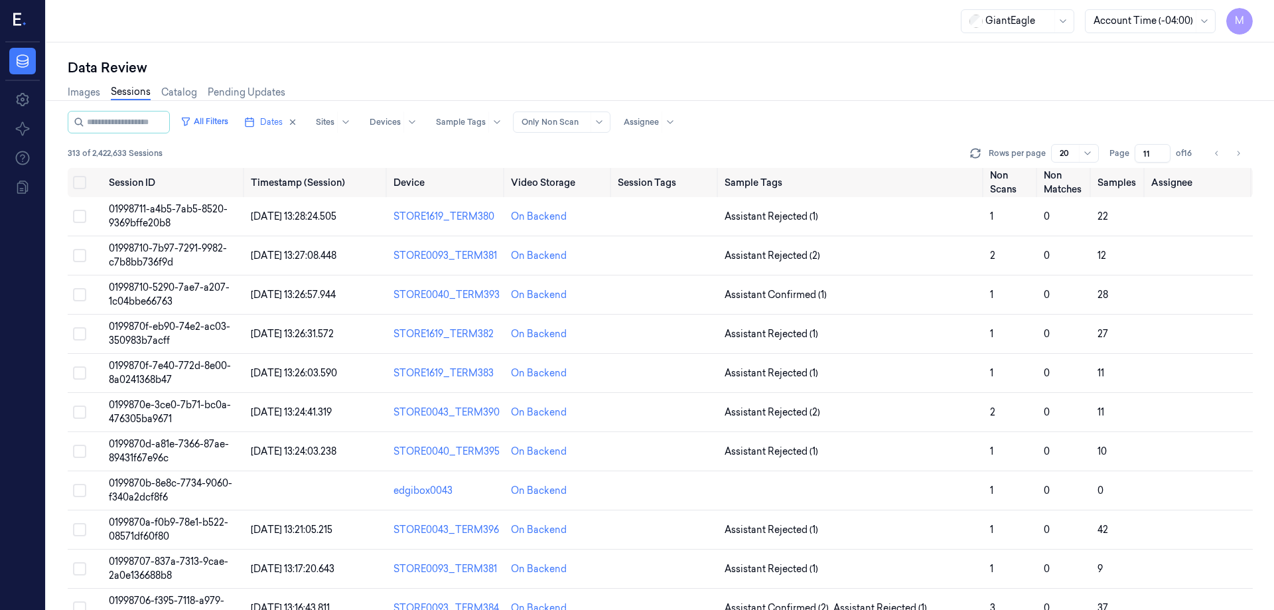
click at [1065, 102] on div "Images Sessions Catalog Pending Updates" at bounding box center [660, 94] width 1185 height 34
